Goal: Information Seeking & Learning: Learn about a topic

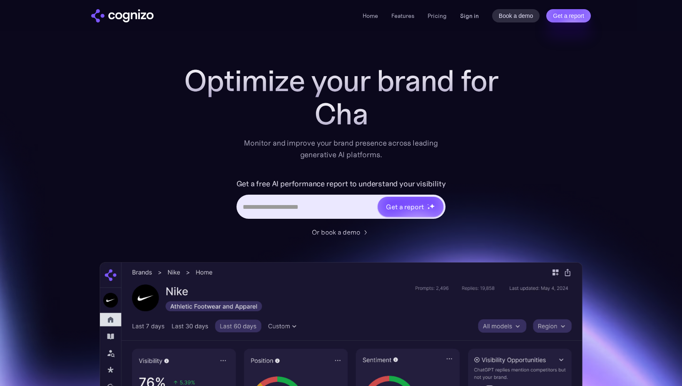
click at [472, 12] on link "Sign in" at bounding box center [469, 16] width 19 height 10
click at [474, 15] on link "Sign in" at bounding box center [469, 16] width 19 height 10
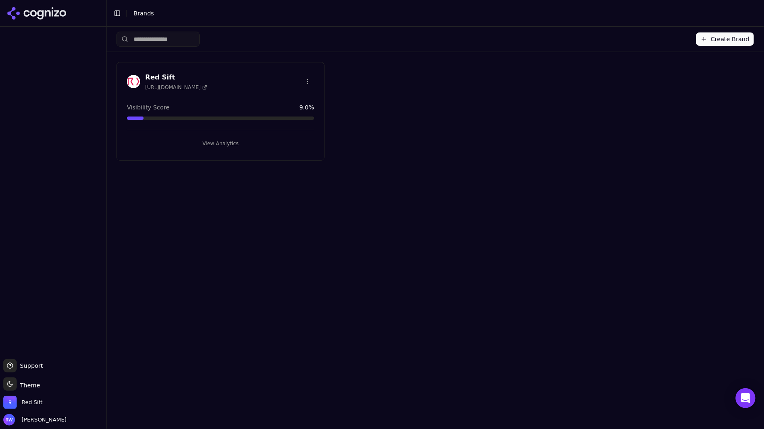
click at [228, 142] on button "View Analytics" at bounding box center [220, 143] width 187 height 13
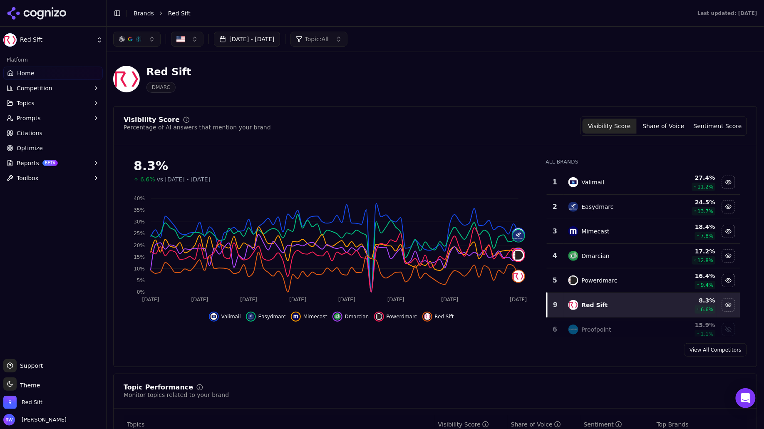
click at [20, 118] on span "Prompts" at bounding box center [29, 118] width 24 height 8
click at [280, 40] on button "Jul 01, 2025 - Oct 09, 2025" at bounding box center [247, 39] width 66 height 15
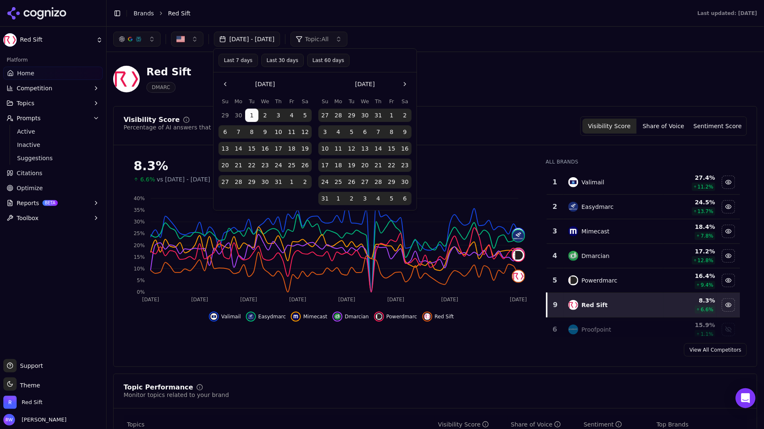
click at [331, 58] on button "Last 60 days" at bounding box center [328, 60] width 42 height 13
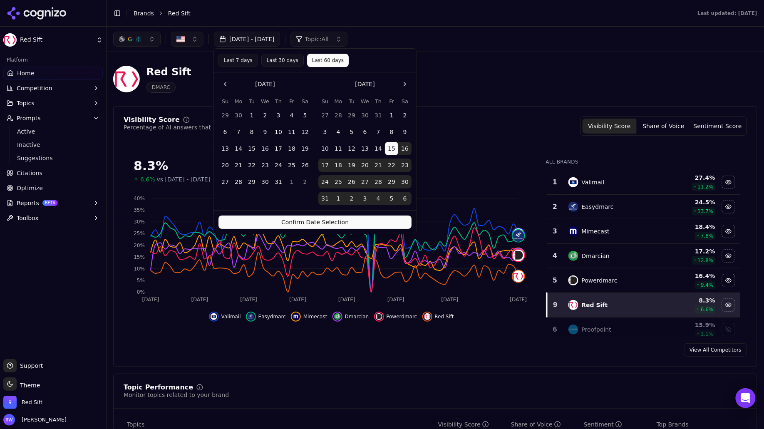
click at [365, 223] on button "Confirm Date Selection" at bounding box center [315, 222] width 193 height 13
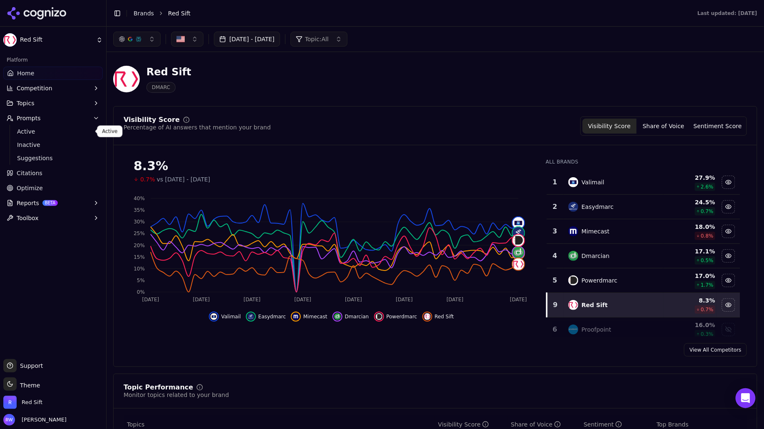
click at [37, 132] on span "Active" at bounding box center [53, 131] width 72 height 8
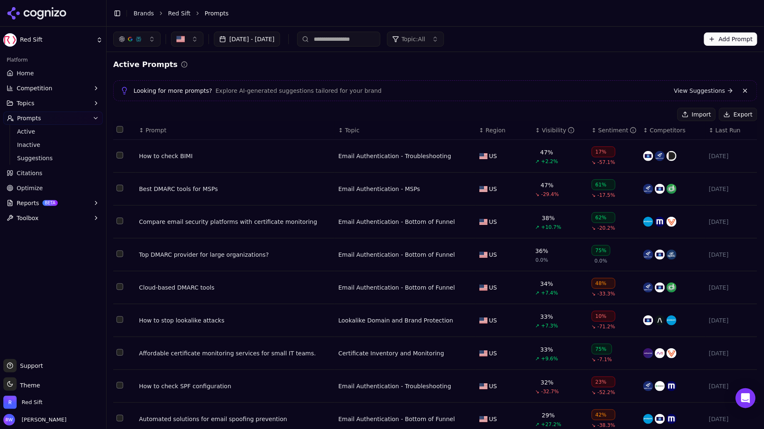
click at [203, 188] on div "Best DMARC tools for MSPs" at bounding box center [235, 189] width 193 height 8
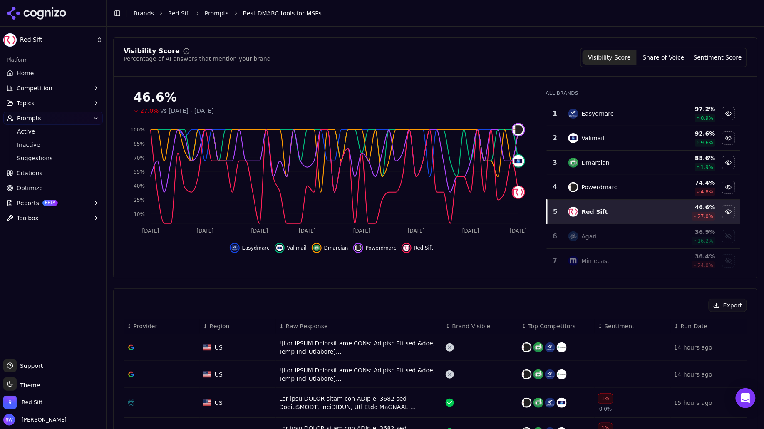
scroll to position [153, 0]
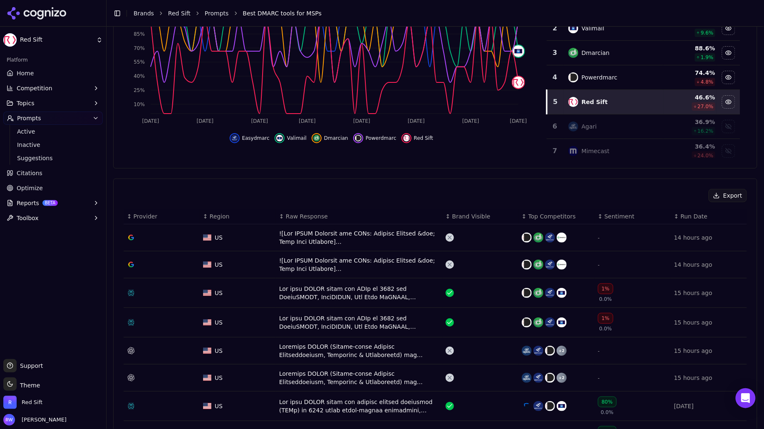
click at [350, 238] on div "Data table" at bounding box center [359, 237] width 160 height 17
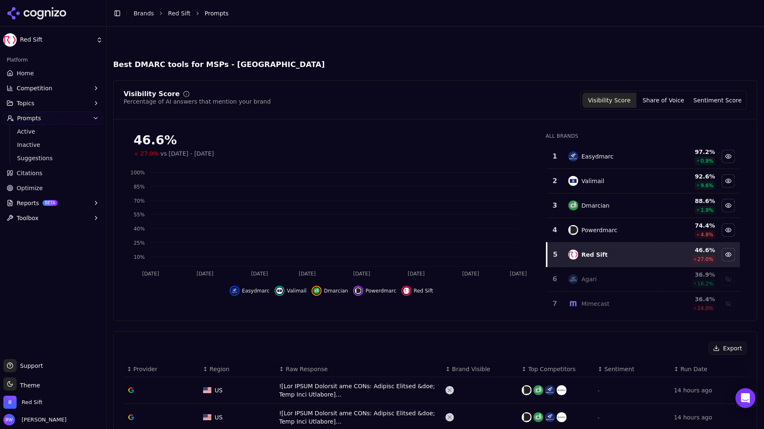
scroll to position [178, 0]
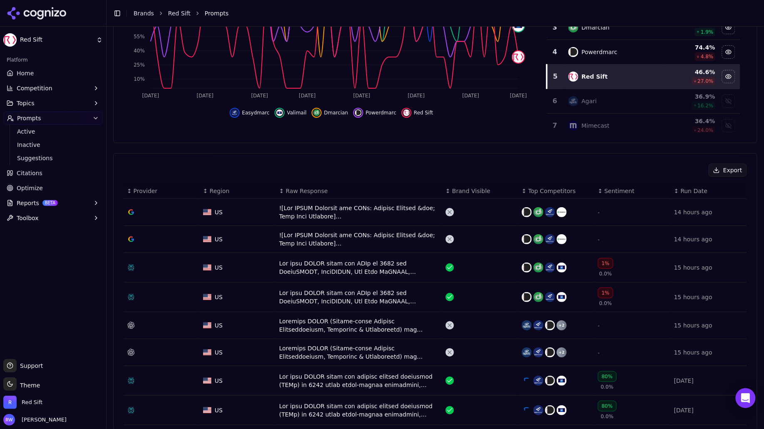
click at [364, 238] on div "Data table" at bounding box center [359, 239] width 160 height 17
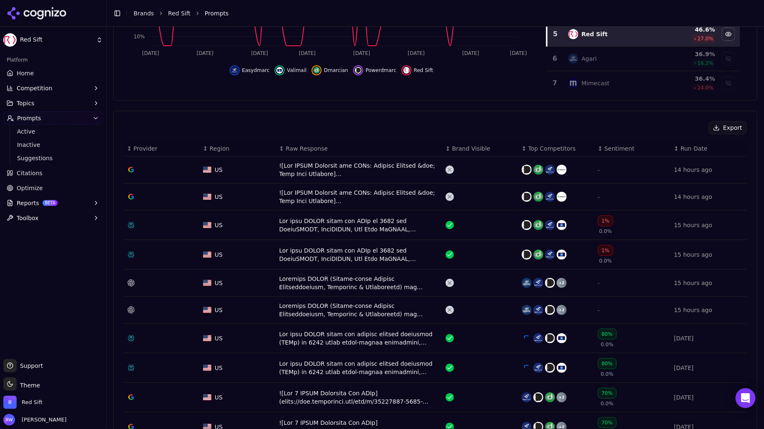
scroll to position [234, 0]
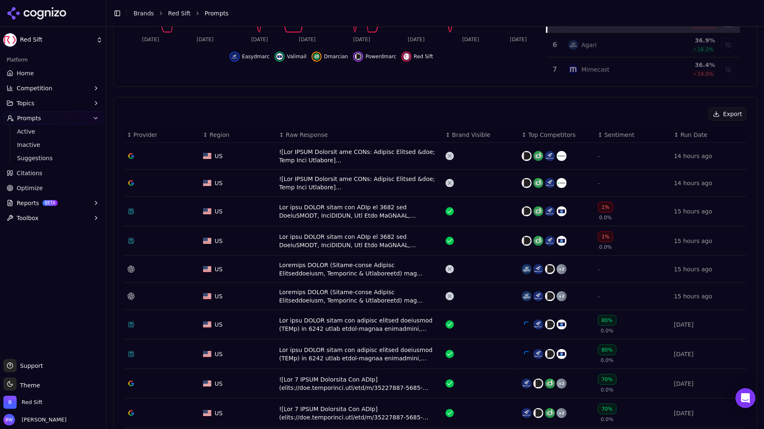
click at [345, 268] on div "Data table" at bounding box center [359, 269] width 160 height 17
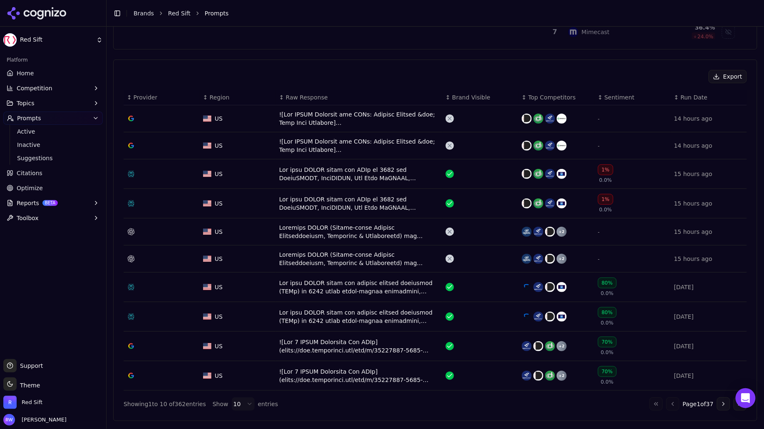
scroll to position [273, 0]
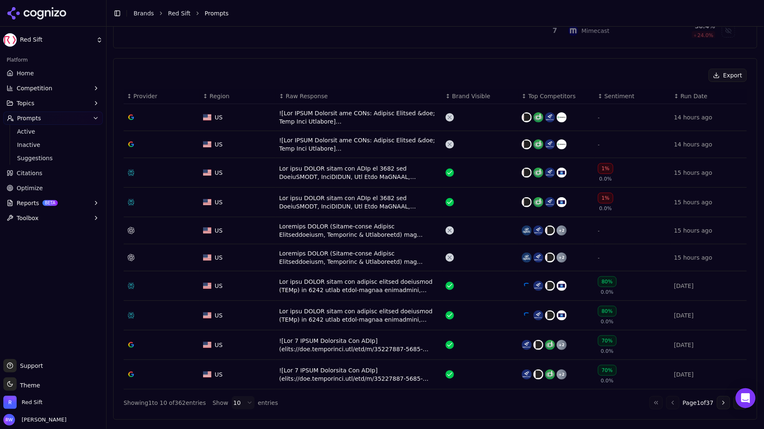
click at [395, 254] on div "Data table" at bounding box center [359, 257] width 160 height 17
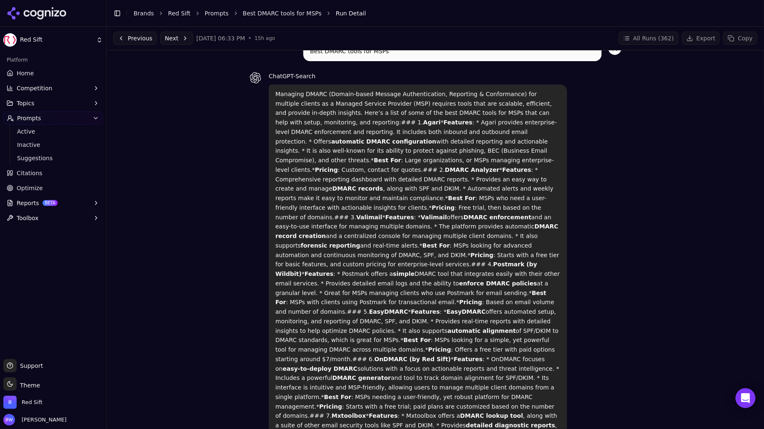
scroll to position [17, 0]
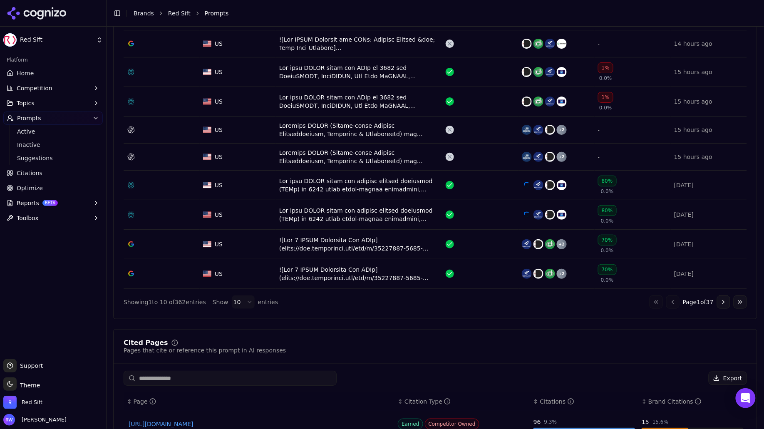
scroll to position [349, 0]
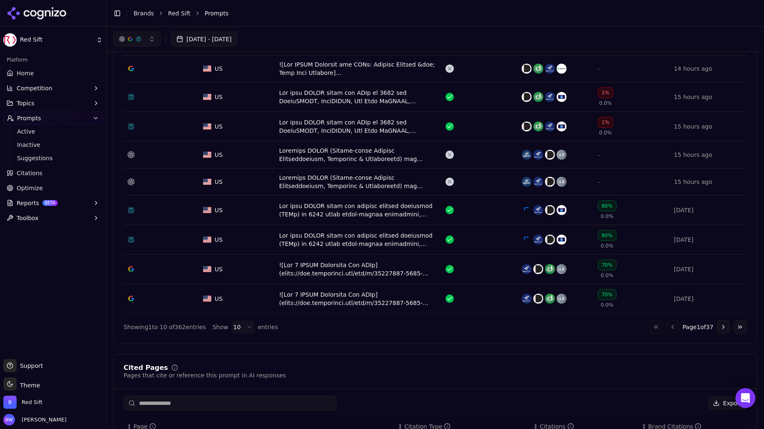
click at [717, 321] on button "Go to next page" at bounding box center [723, 326] width 13 height 13
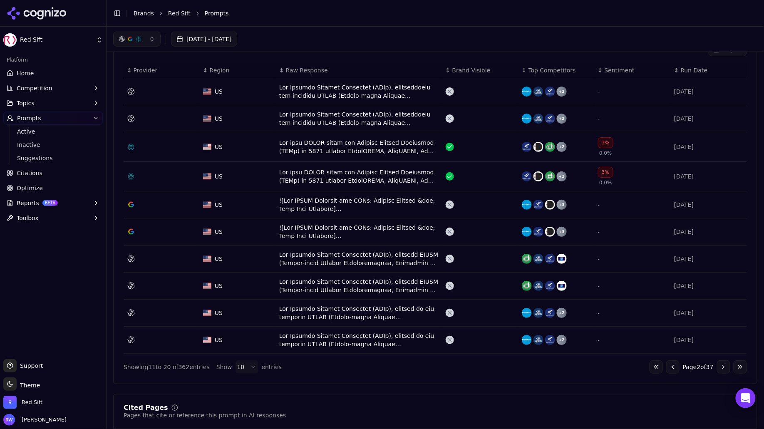
scroll to position [267, 0]
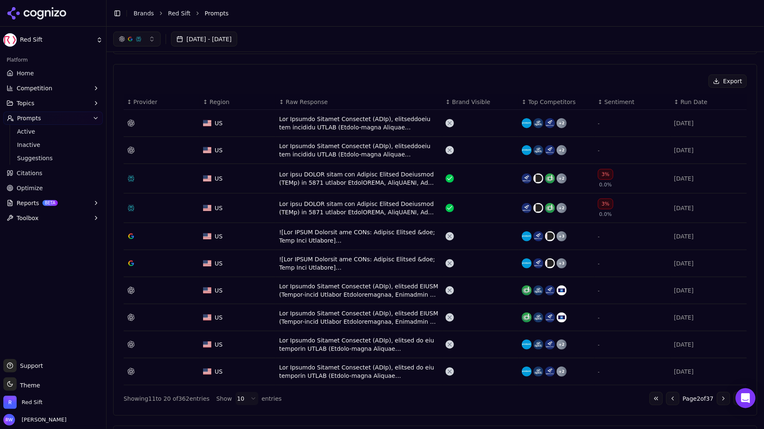
click at [329, 116] on div "Data table" at bounding box center [359, 123] width 160 height 17
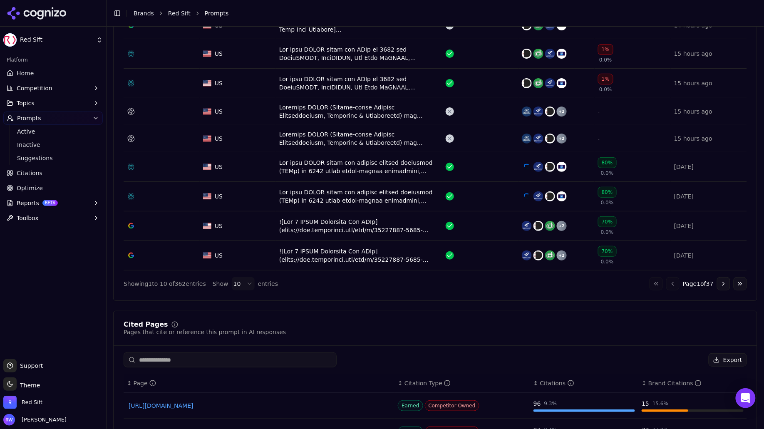
scroll to position [417, 0]
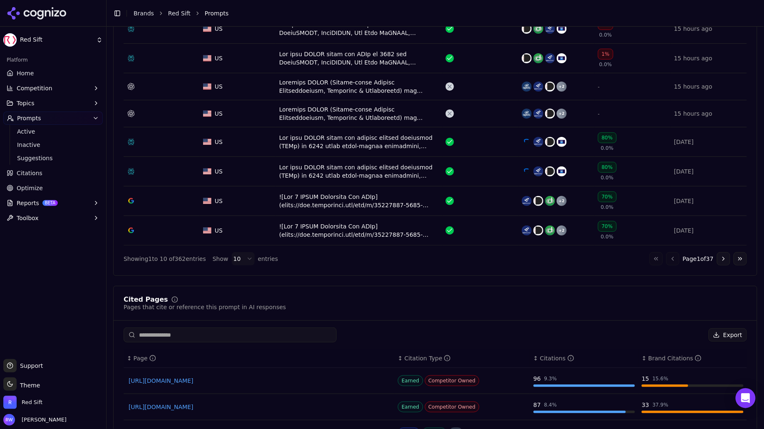
click at [717, 255] on button "Go to next page" at bounding box center [723, 258] width 13 height 13
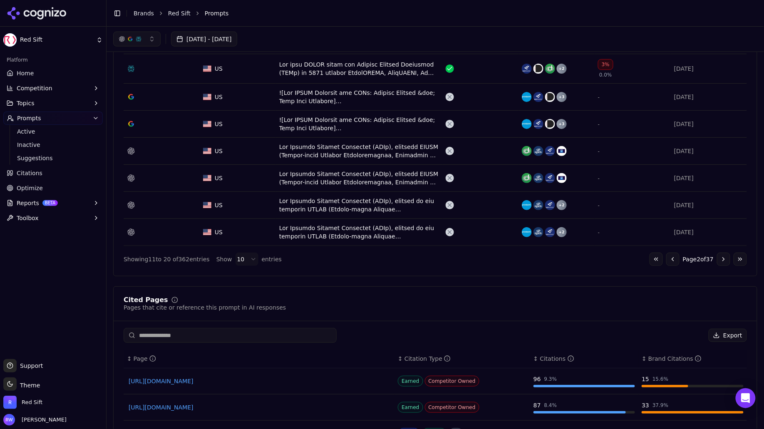
scroll to position [390, 0]
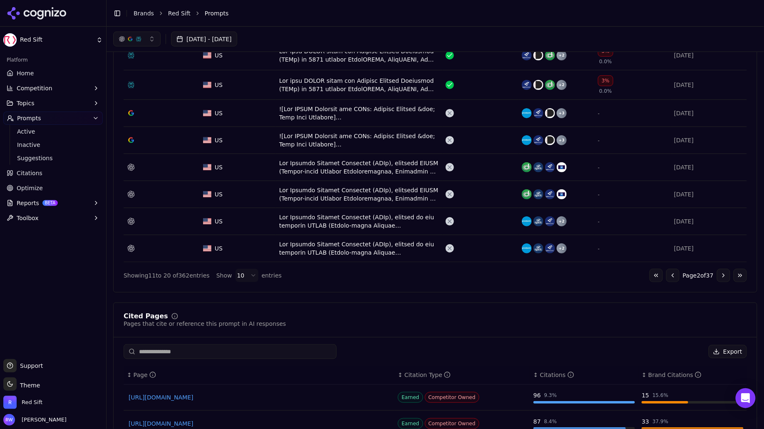
click at [347, 113] on div "Data table" at bounding box center [359, 113] width 160 height 17
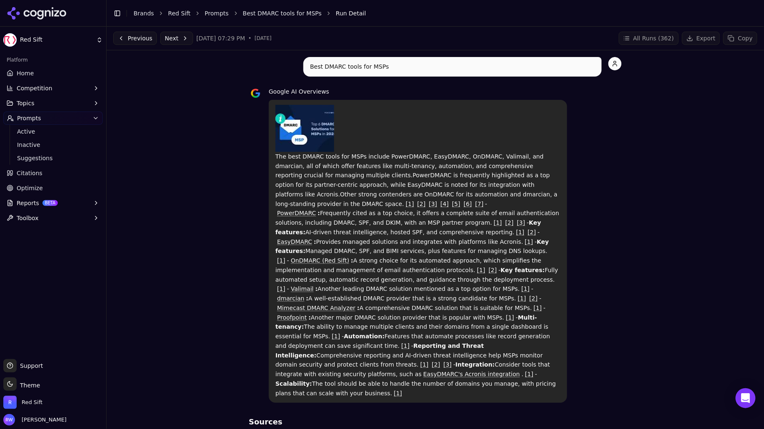
click at [35, 173] on span "Citations" at bounding box center [30, 173] width 26 height 8
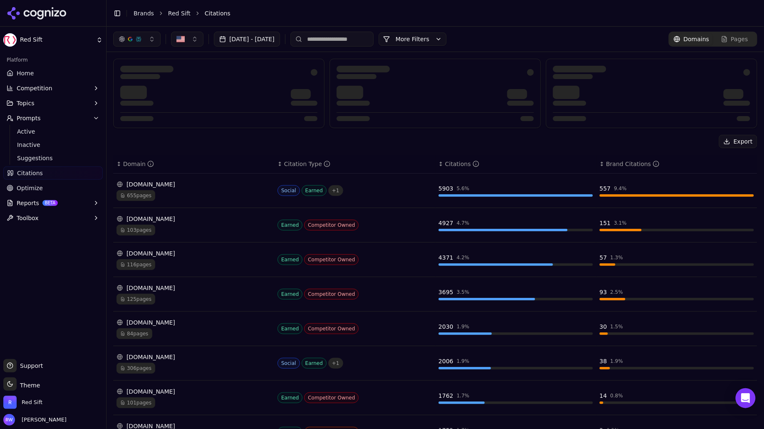
click at [610, 166] on div "Brand Citations" at bounding box center [632, 164] width 53 height 8
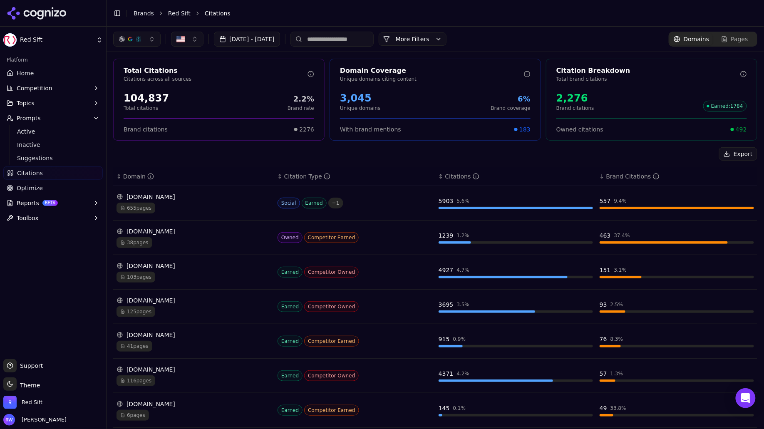
click at [23, 71] on span "Home" at bounding box center [25, 73] width 17 height 8
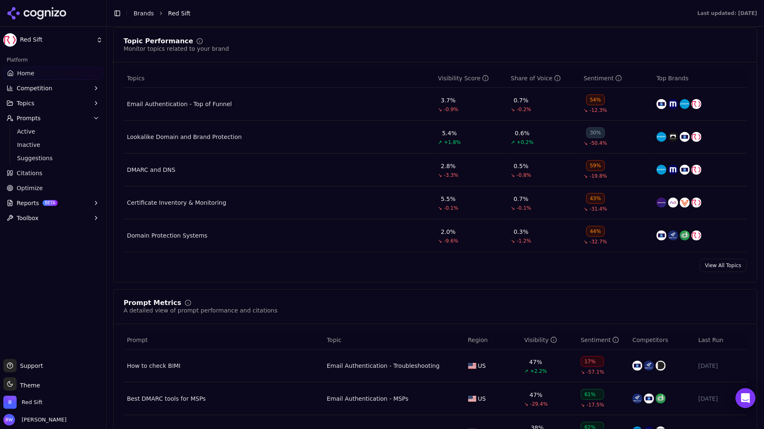
scroll to position [471, 0]
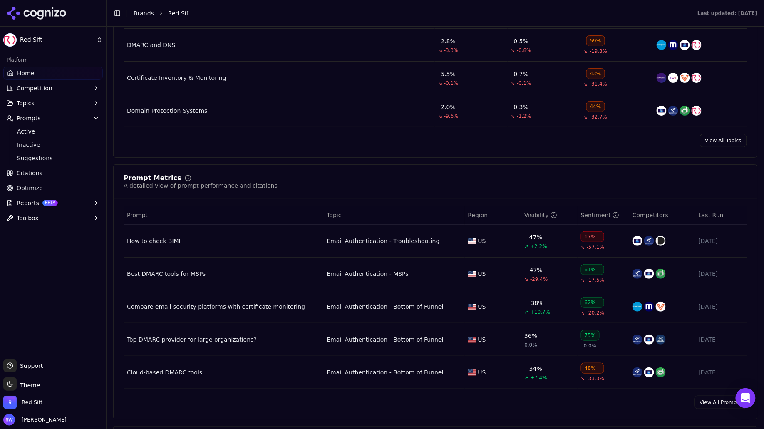
click at [176, 273] on div "Best DMARC tools for MSPs" at bounding box center [223, 274] width 193 height 8
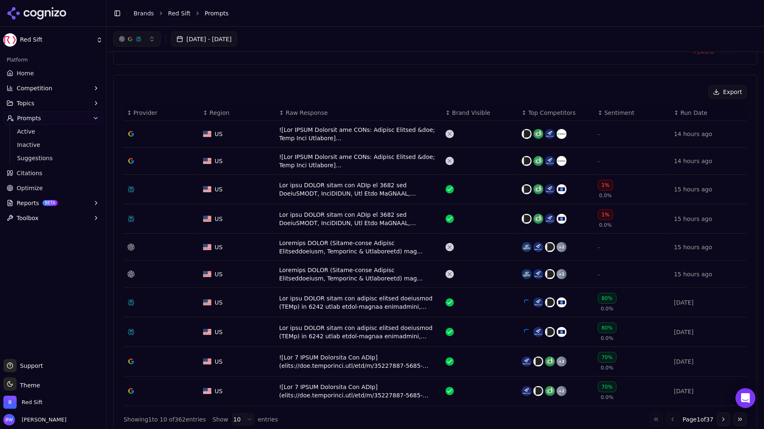
scroll to position [233, 0]
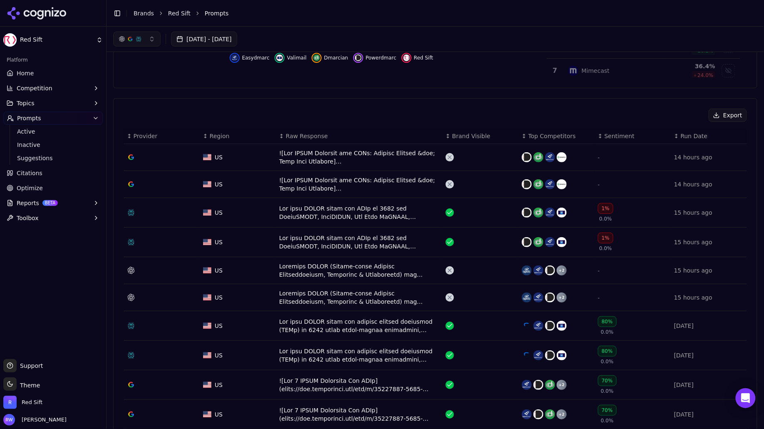
click at [357, 156] on div "Data table" at bounding box center [359, 157] width 160 height 17
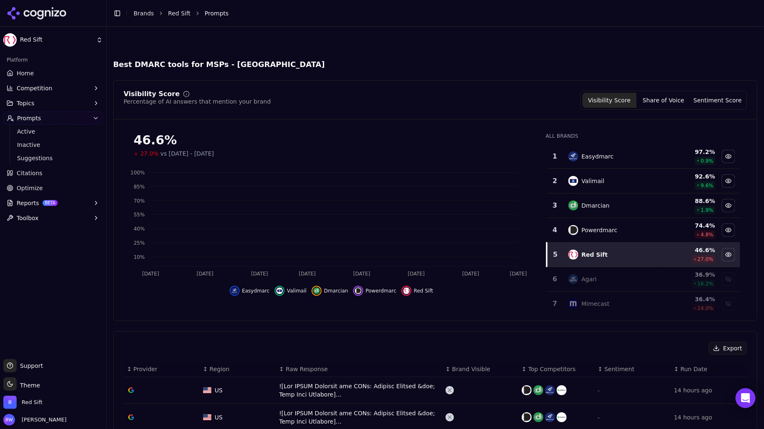
scroll to position [258, 0]
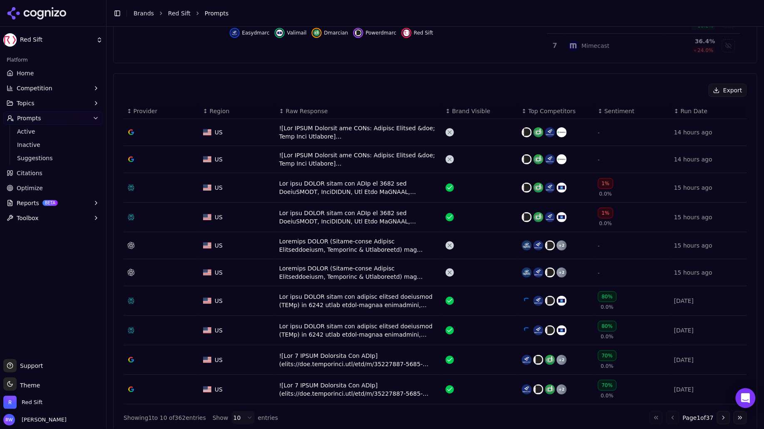
click at [383, 152] on div "Data table" at bounding box center [359, 159] width 160 height 17
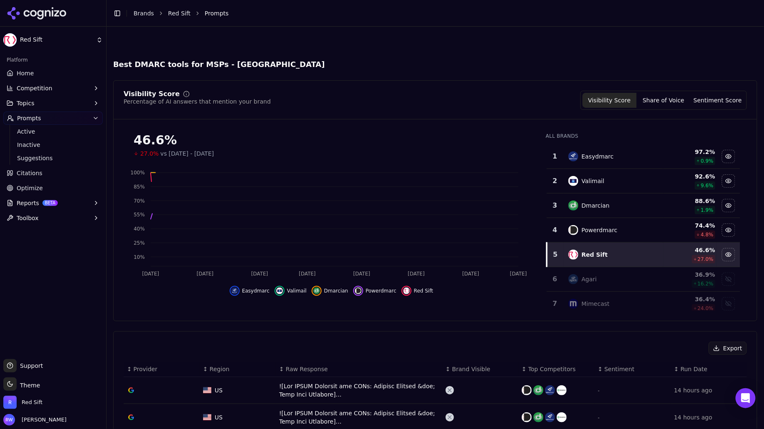
scroll to position [283, 0]
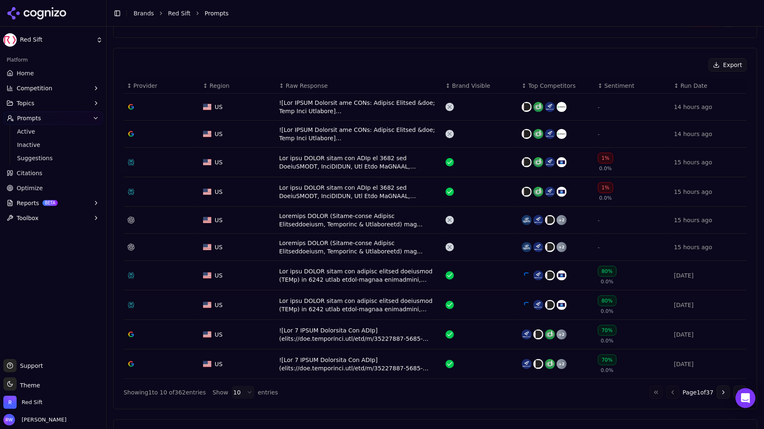
click at [326, 217] on div "Data table" at bounding box center [359, 220] width 160 height 17
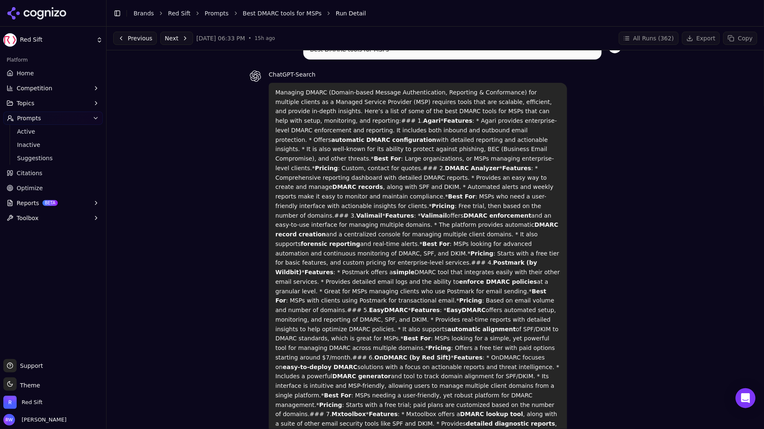
scroll to position [18, 0]
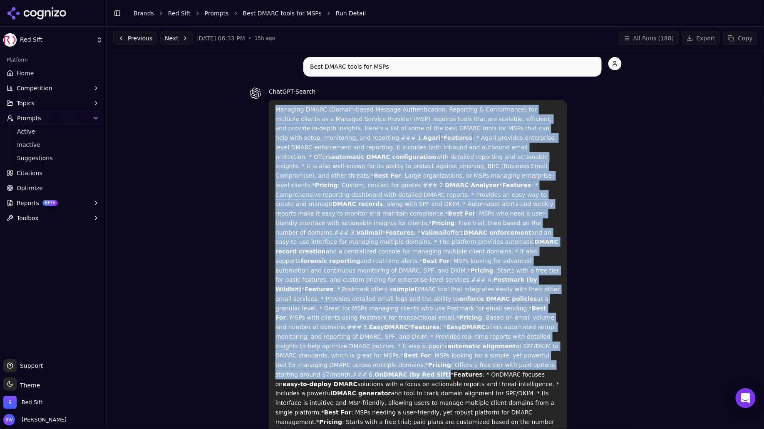
drag, startPoint x: 408, startPoint y: 347, endPoint x: 474, endPoint y: 348, distance: 66.2
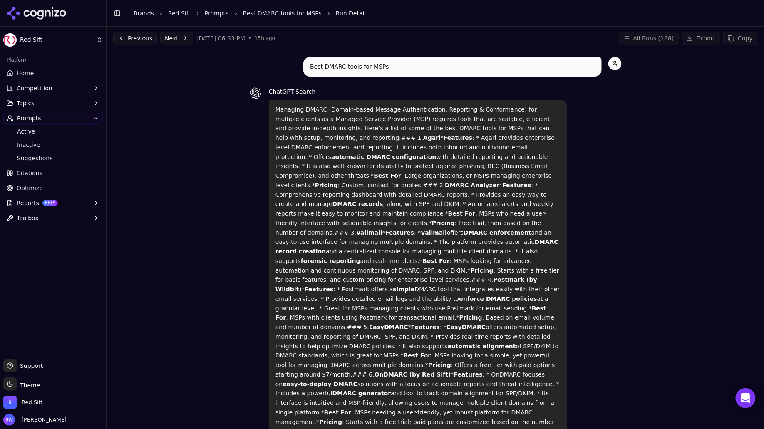
click at [451, 371] on strong "OnDMARC (by Red Sift)" at bounding box center [413, 374] width 77 height 7
drag, startPoint x: 475, startPoint y: 348, endPoint x: 382, endPoint y: 264, distance: 125.2
click at [410, 348] on p "Managing DMARC (Domain-based Message Authentication, Reporting & Conformance) f…" at bounding box center [418, 413] width 285 height 616
copy strong "OnDMARC (by Red Sift)"
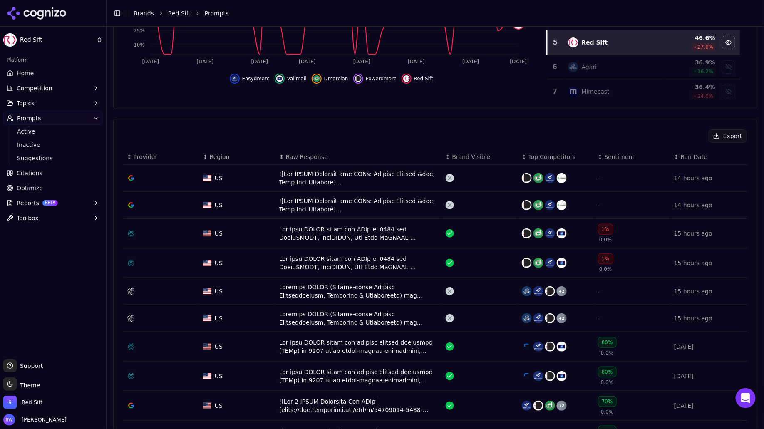
scroll to position [250, 0]
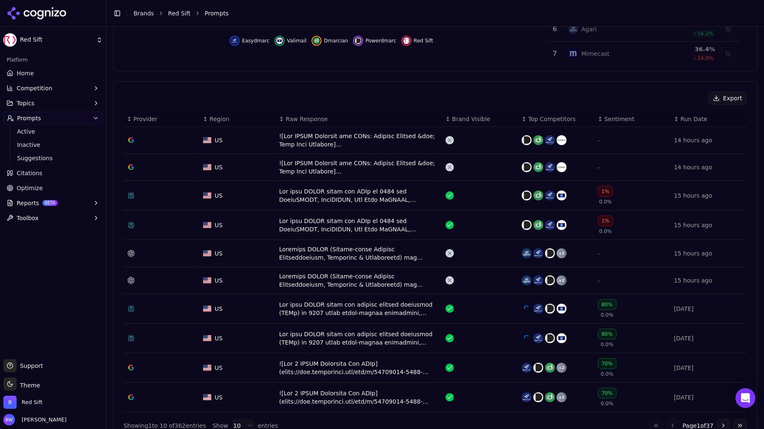
click at [355, 280] on div "Data table" at bounding box center [359, 280] width 160 height 17
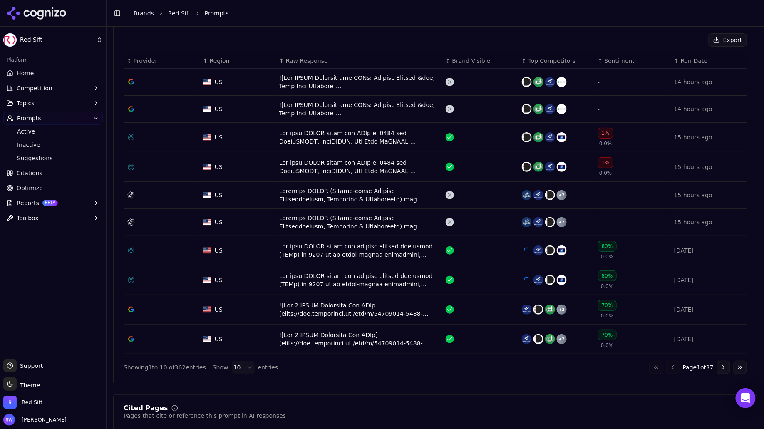
scroll to position [320, 0]
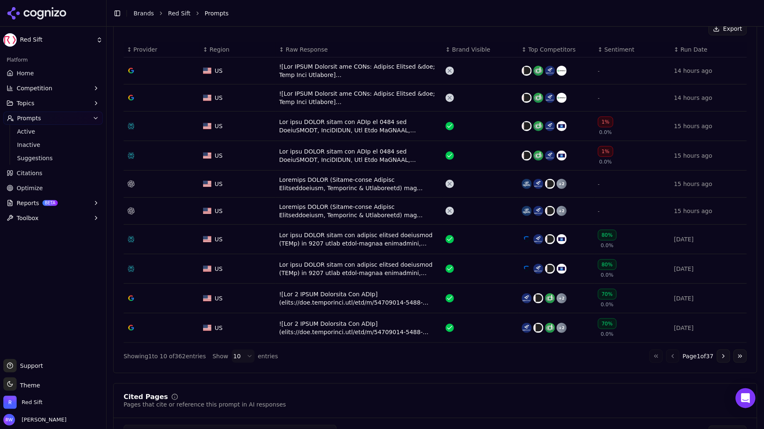
click at [718, 353] on button "Go to next page" at bounding box center [723, 356] width 13 height 13
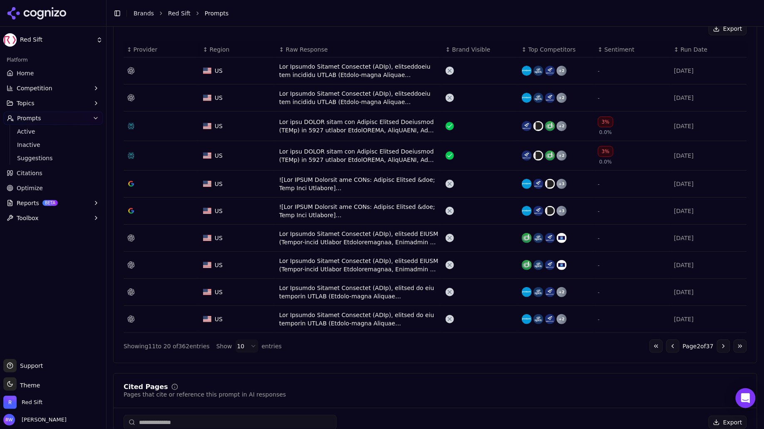
click at [335, 69] on div "Data table" at bounding box center [359, 70] width 160 height 17
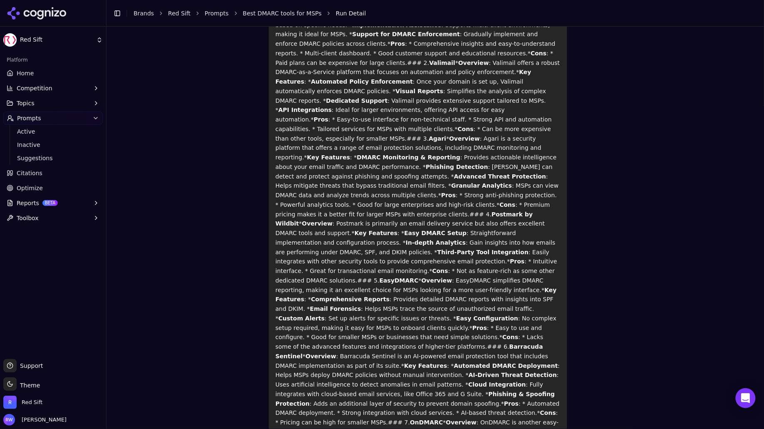
scroll to position [272, 0]
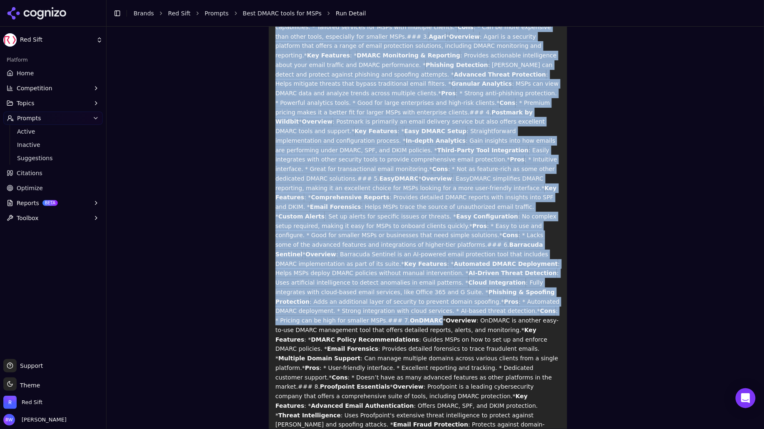
drag, startPoint x: 443, startPoint y: 273, endPoint x: 471, endPoint y: 273, distance: 27.9
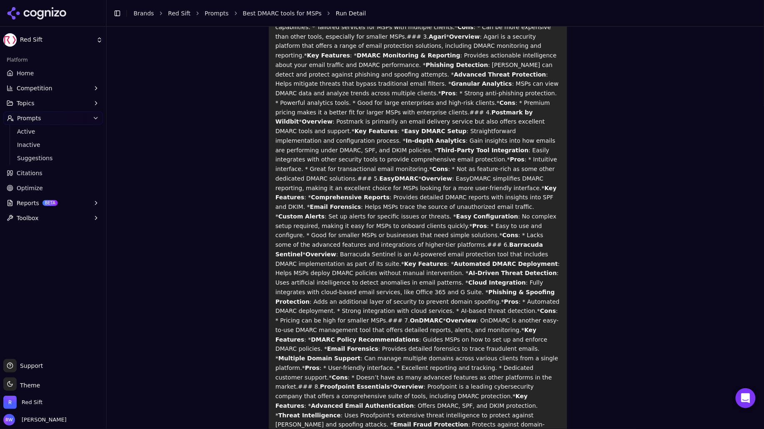
click at [473, 273] on p "For Managed Service Providers (MSPs), implementing and managing DMARC (Domain-b…" at bounding box center [418, 240] width 285 height 815
click at [443, 317] on strong "OnDMARC" at bounding box center [426, 320] width 33 height 7
copy strong "OnDMARC"
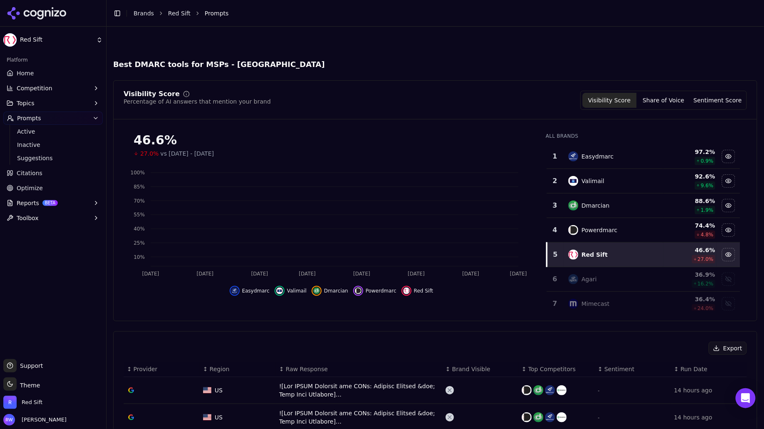
scroll to position [345, 0]
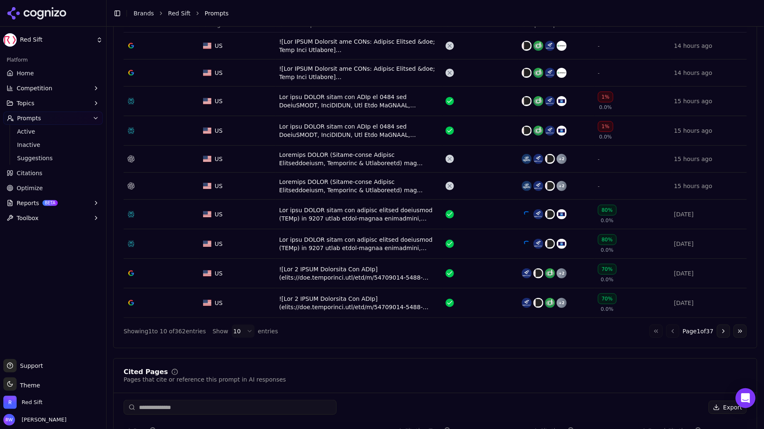
click at [717, 327] on button "Go to next page" at bounding box center [723, 331] width 13 height 13
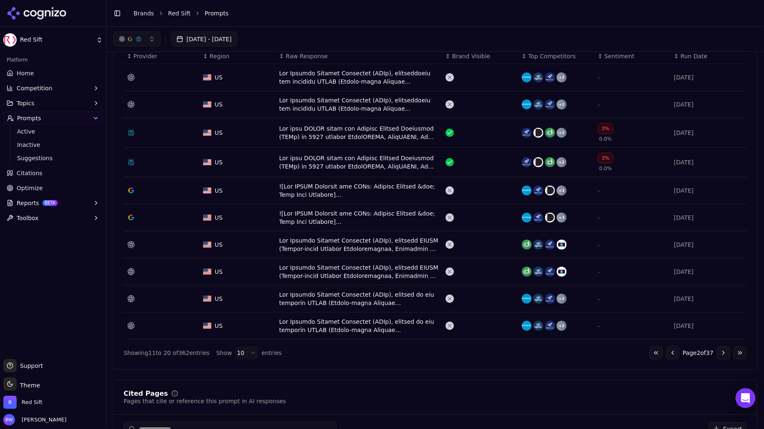
scroll to position [186, 0]
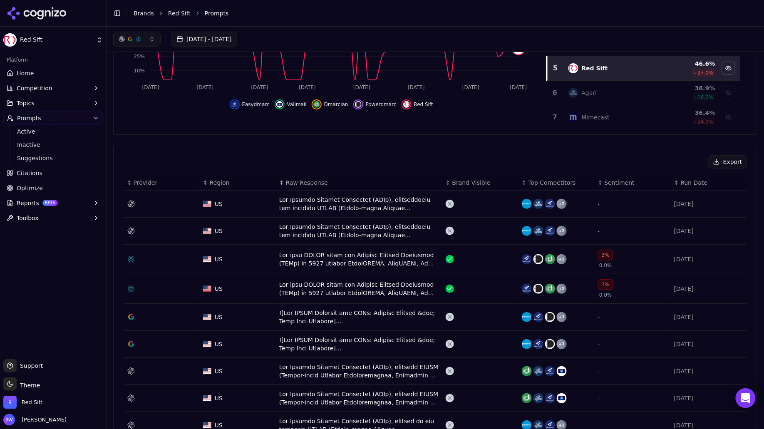
click at [359, 201] on div "Data table" at bounding box center [359, 204] width 160 height 17
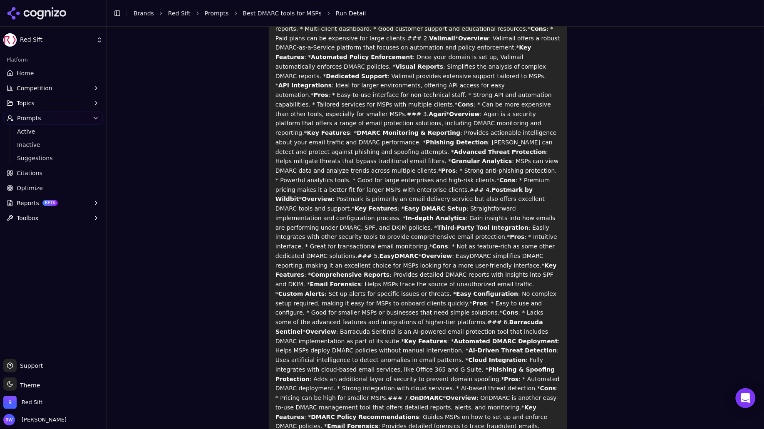
scroll to position [204, 0]
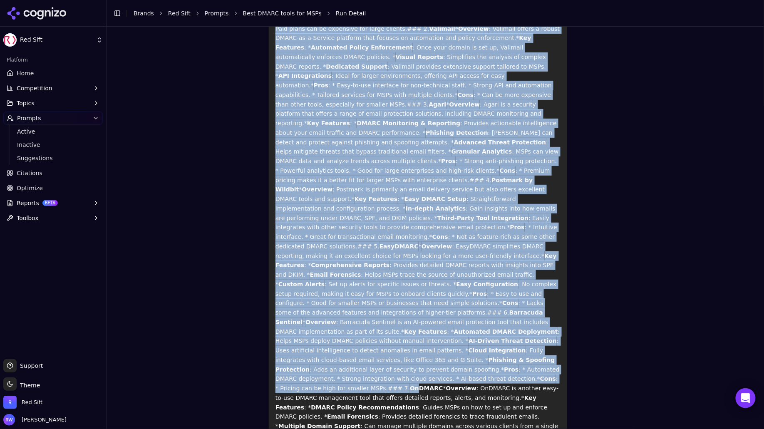
drag, startPoint x: 472, startPoint y: 341, endPoint x: 452, endPoint y: 339, distance: 20.5
click at [443, 385] on strong "OnDMARC" at bounding box center [426, 388] width 33 height 7
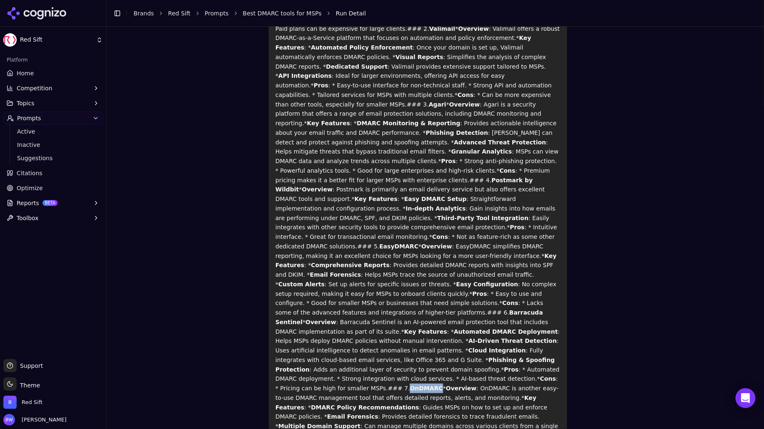
drag, startPoint x: 473, startPoint y: 341, endPoint x: 444, endPoint y: 343, distance: 28.8
click at [444, 343] on p "For Managed Service Providers (MSPs), implementing and managing DMARC (Domain-b…" at bounding box center [418, 308] width 285 height 815
copy strong "OnDMARC"
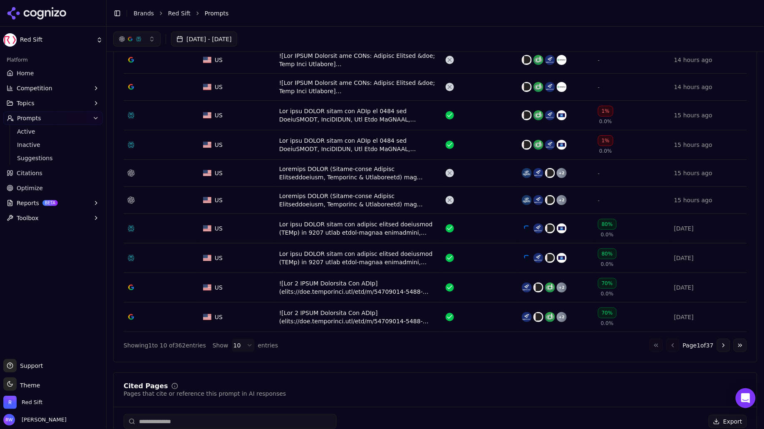
scroll to position [327, 0]
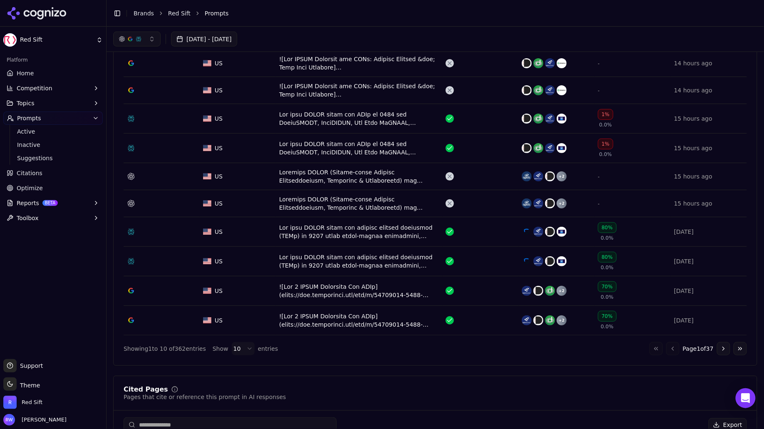
click at [349, 84] on div "Data table" at bounding box center [359, 90] width 160 height 17
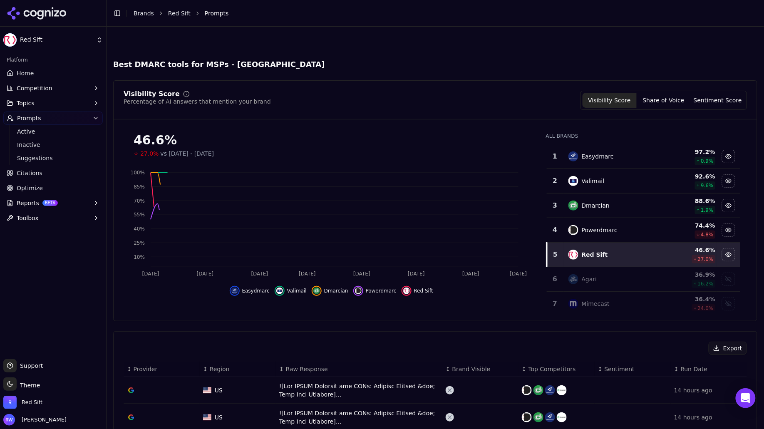
scroll to position [353, 0]
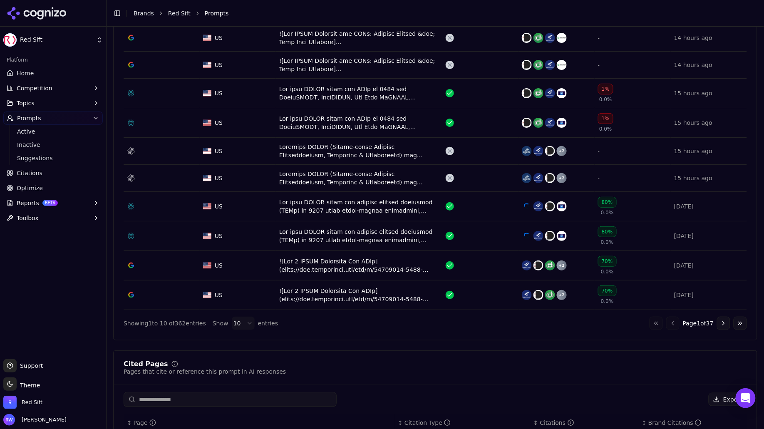
click at [722, 320] on button "Go to next page" at bounding box center [723, 323] width 13 height 13
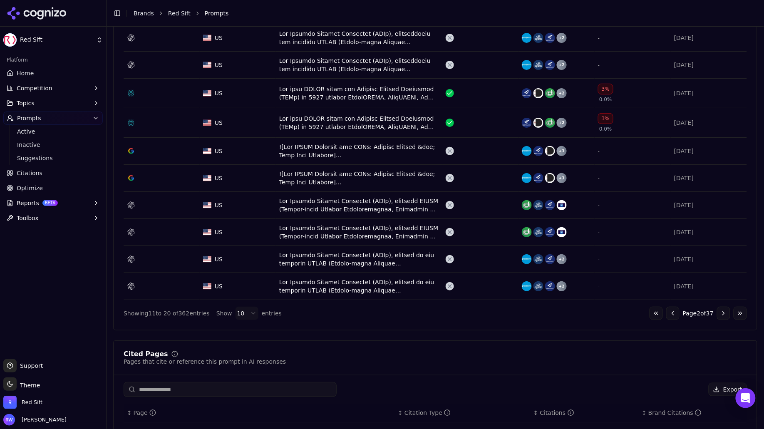
click at [395, 145] on div "Data table" at bounding box center [359, 151] width 160 height 17
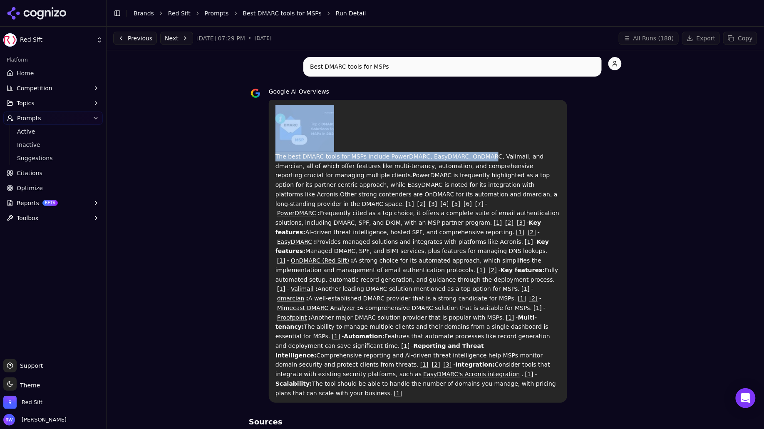
drag, startPoint x: 460, startPoint y: 158, endPoint x: 485, endPoint y: 158, distance: 25.4
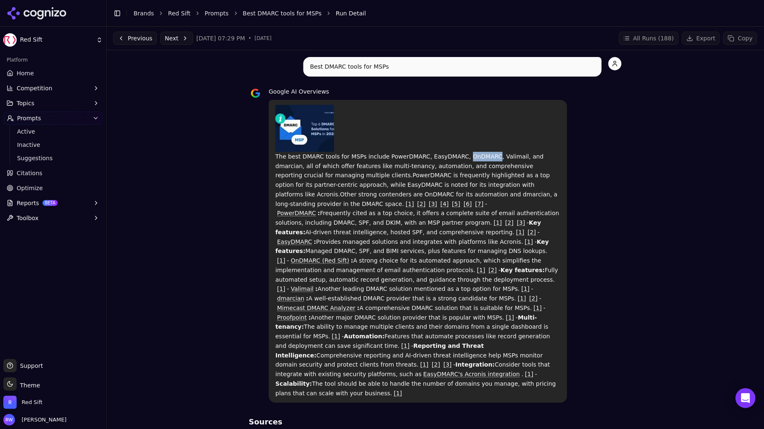
drag, startPoint x: 487, startPoint y: 157, endPoint x: 461, endPoint y: 158, distance: 26.2
click at [461, 158] on p "The best DMARC tools for MSPs include PowerDMARC, EasyDMARC, OnDMARC, Valimail,…" at bounding box center [418, 251] width 285 height 293
copy p "OnDMARC"
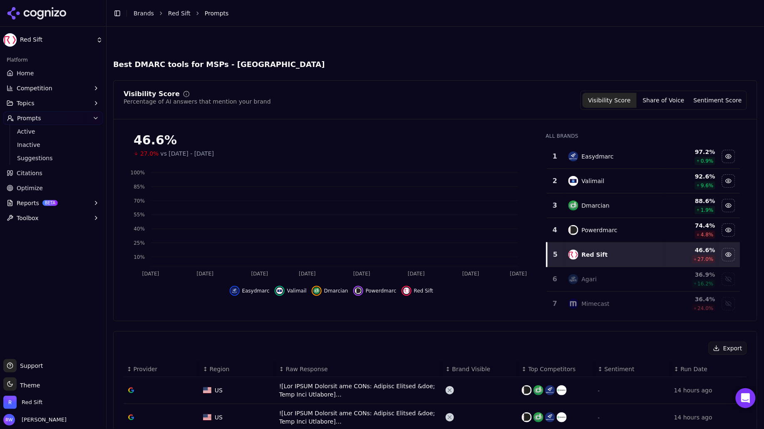
scroll to position [377, 0]
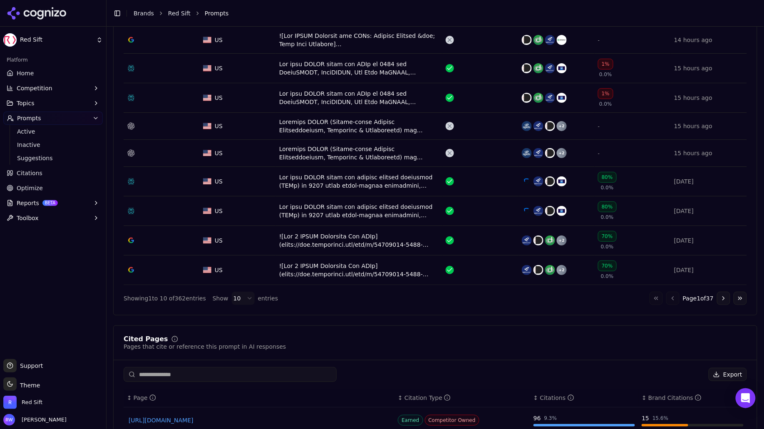
click at [374, 120] on div "Data table" at bounding box center [359, 126] width 160 height 17
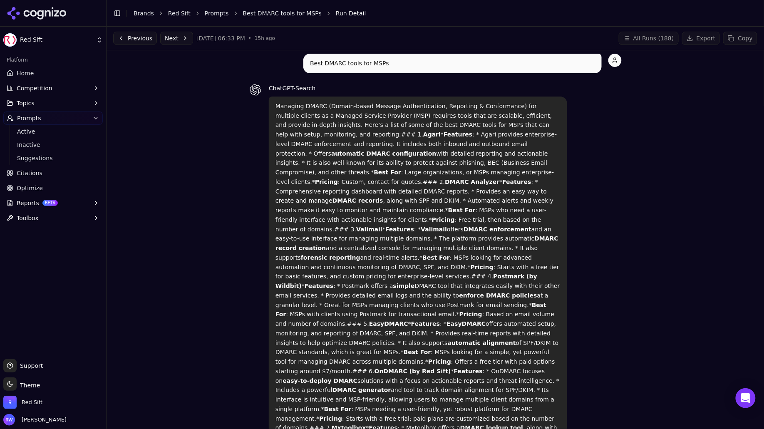
scroll to position [13, 0]
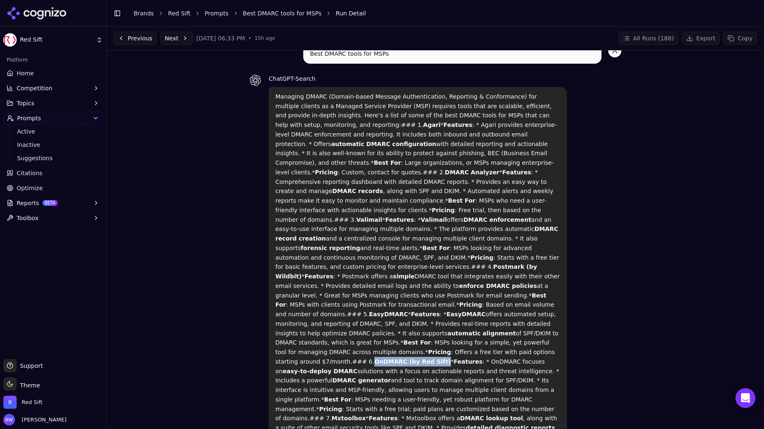
drag, startPoint x: 474, startPoint y: 333, endPoint x: 409, endPoint y: 331, distance: 65.8
click at [409, 358] on strong "OnDMARC (by Red Sift)" at bounding box center [413, 361] width 77 height 7
copy strong "OnDMARC (by Red Sift)"
drag, startPoint x: 254, startPoint y: 12, endPoint x: 250, endPoint y: 5, distance: 7.9
click at [254, 12] on link "Best DMARC tools for MSPs" at bounding box center [282, 13] width 79 height 8
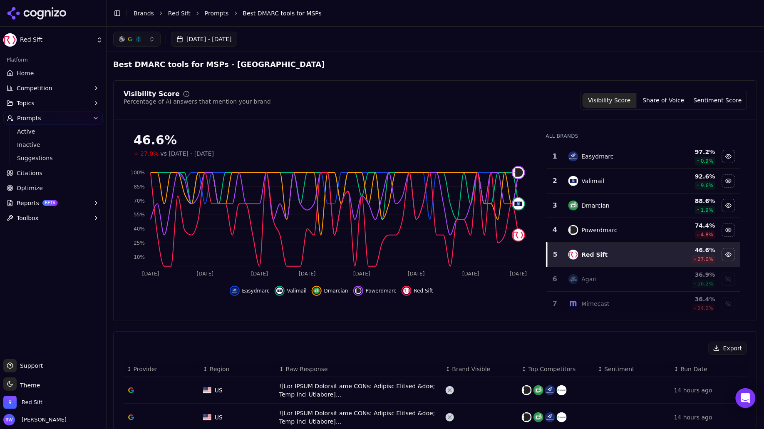
click at [52, 73] on link "Home" at bounding box center [52, 73] width 99 height 13
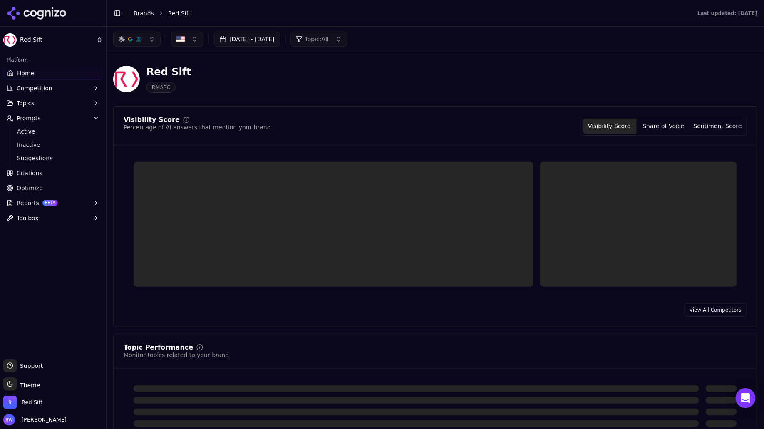
click at [43, 72] on link "Home" at bounding box center [52, 73] width 99 height 13
